Goal: Use online tool/utility: Utilize a website feature to perform a specific function

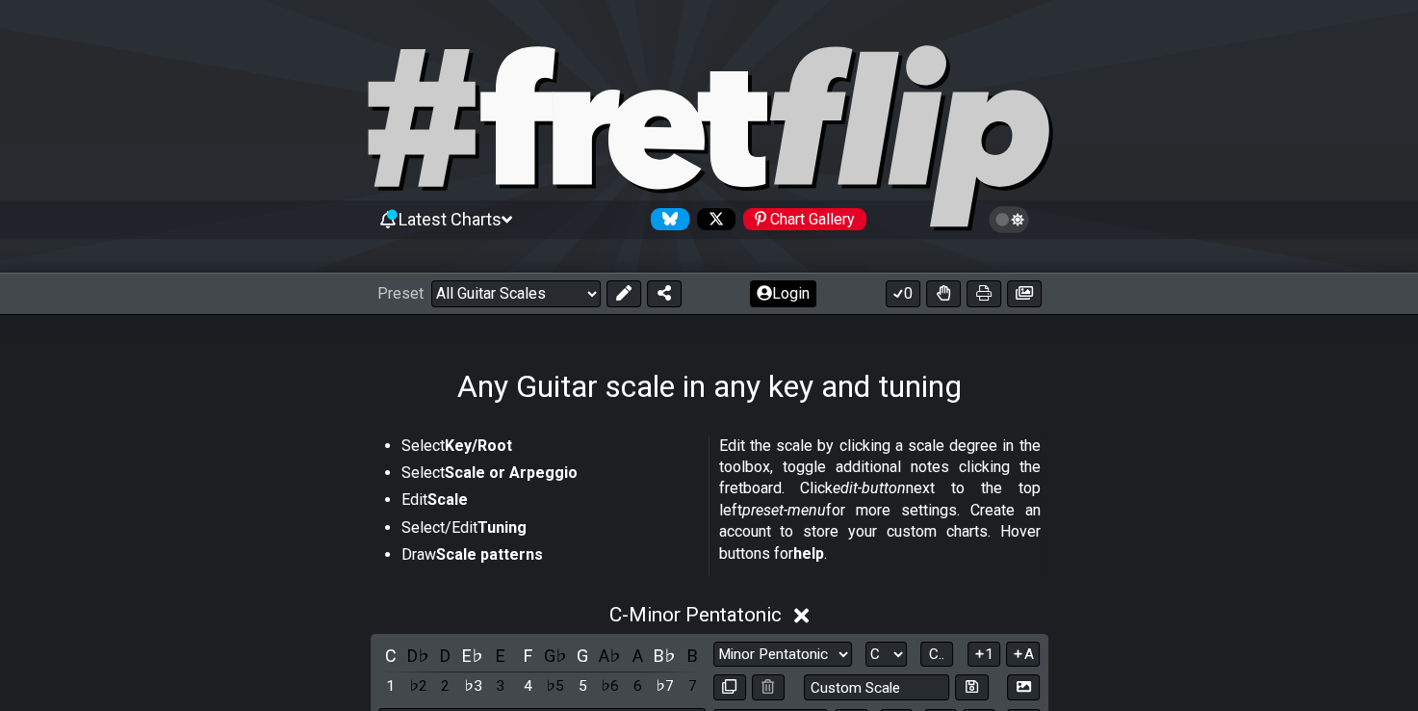
click at [788, 299] on button "Login" at bounding box center [783, 293] width 66 height 27
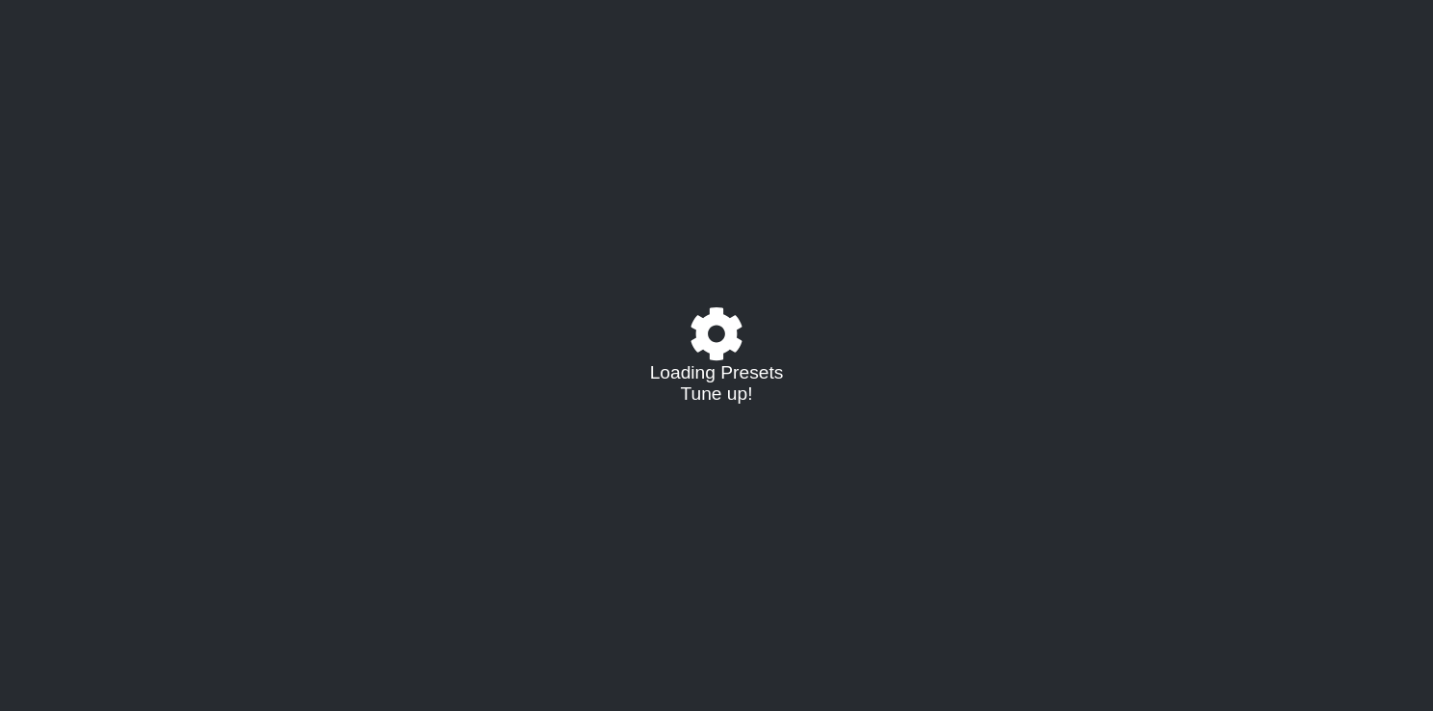
select select "/guitar-scales"
select select "C"
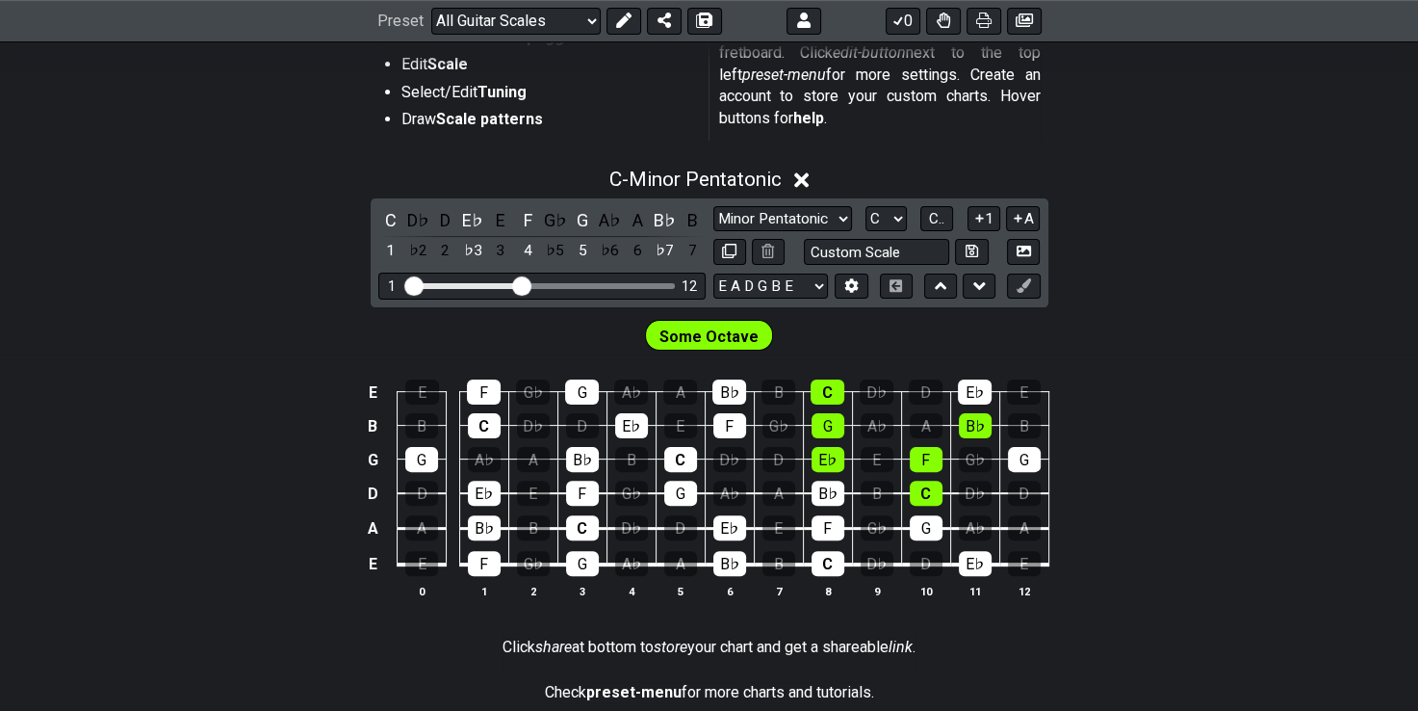
scroll to position [434, 0]
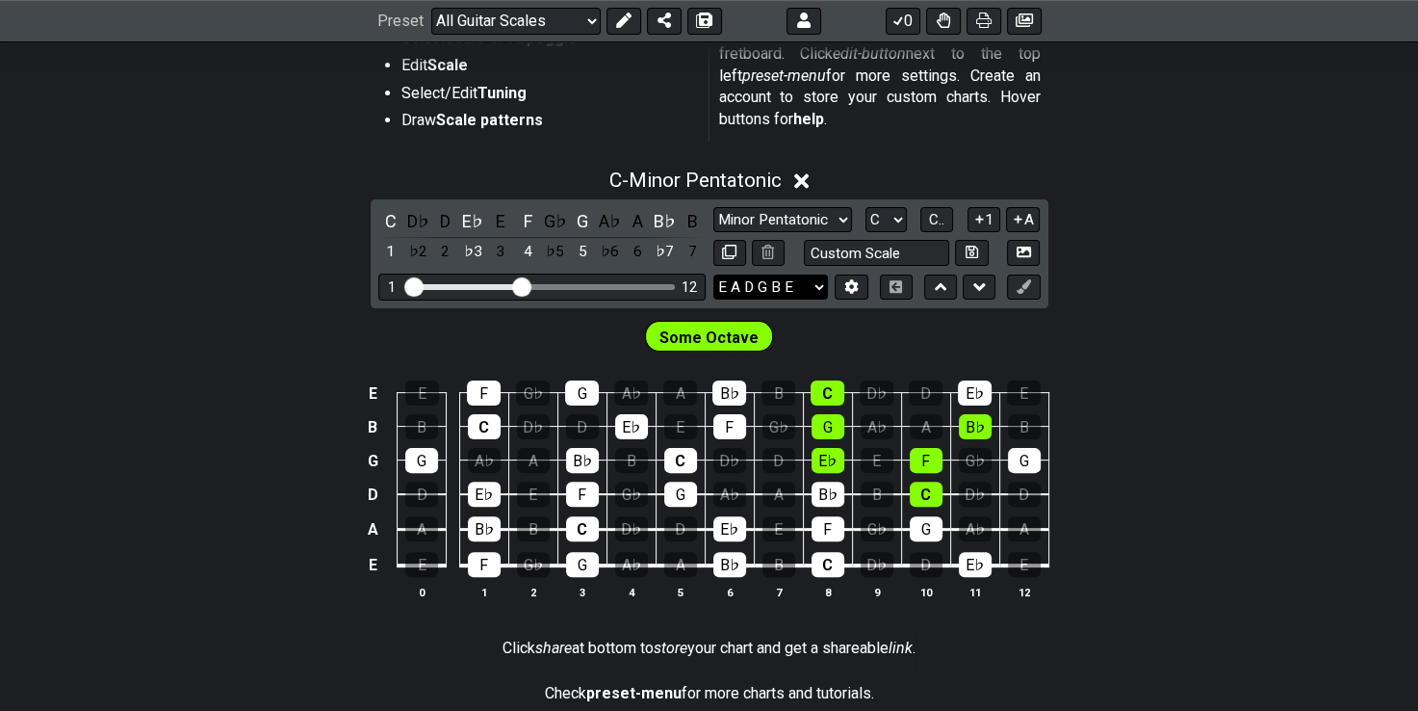
click at [768, 283] on select "E A D G B E E A D G B E E A D G B E B E A D F♯ B A D G C E A D A D G B E E♭ A♭ …" at bounding box center [771, 287] width 115 height 26
click at [846, 256] on input "text" at bounding box center [877, 253] width 146 height 26
type input "Custom Scale"
click at [847, 285] on icon at bounding box center [851, 286] width 13 height 14
